Goal: Task Accomplishment & Management: Manage account settings

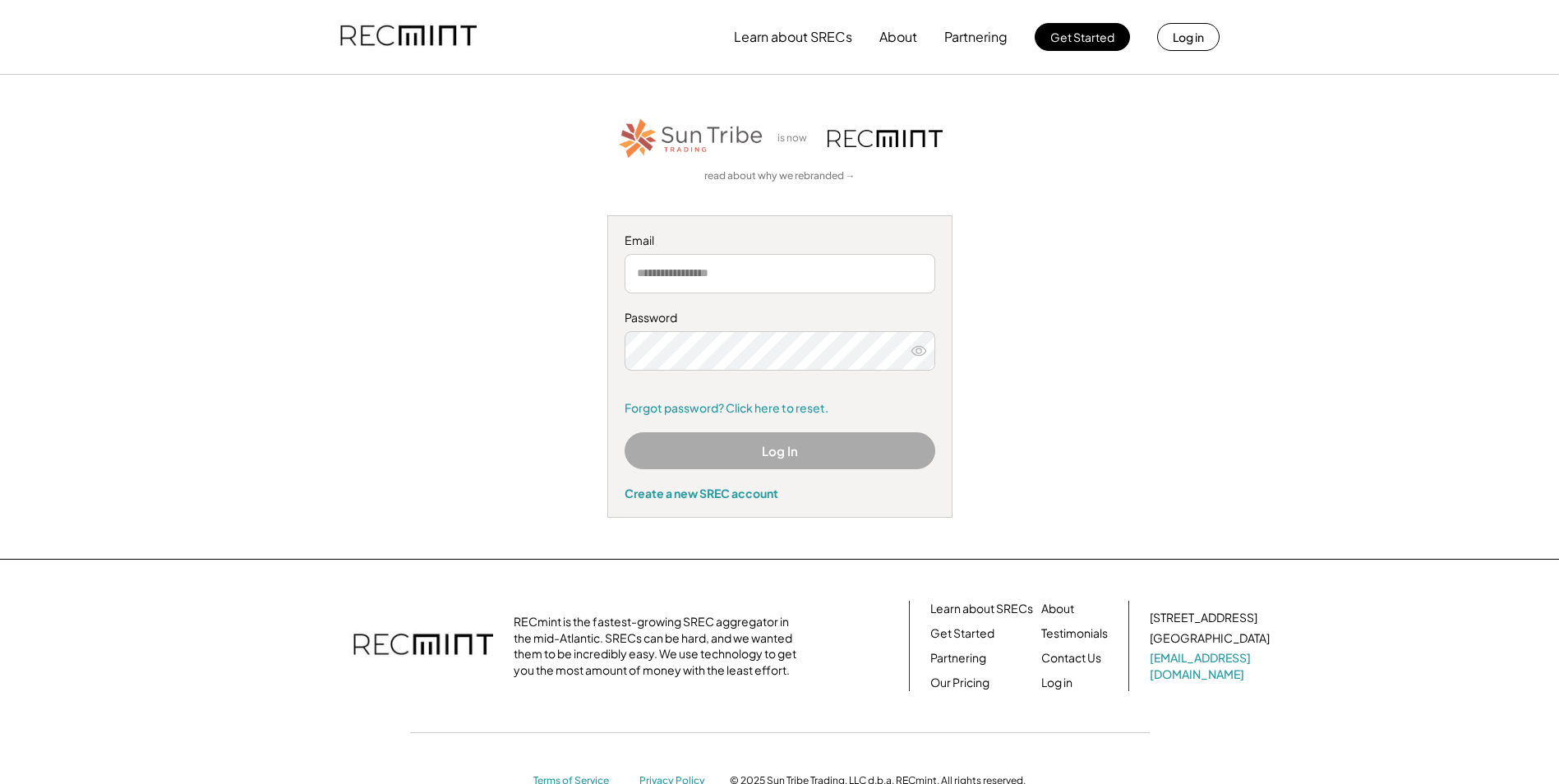
click at [669, 278] on input "email" at bounding box center [780, 274] width 311 height 39
click at [438, 359] on div "is now read about why we rebranded → Email Password Remember me Forgot password…" at bounding box center [780, 317] width 1013 height 402
click at [638, 271] on input "email" at bounding box center [780, 274] width 311 height 39
